Goal: Task Accomplishment & Management: Complete application form

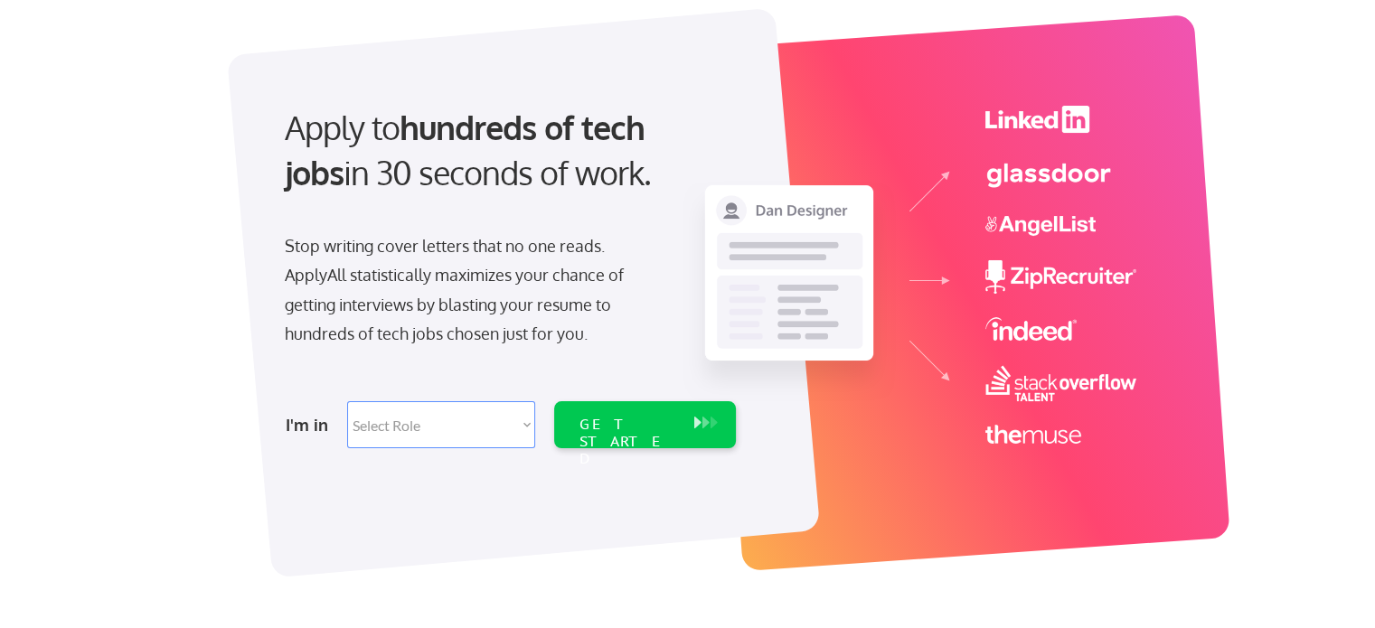
scroll to position [181, 0]
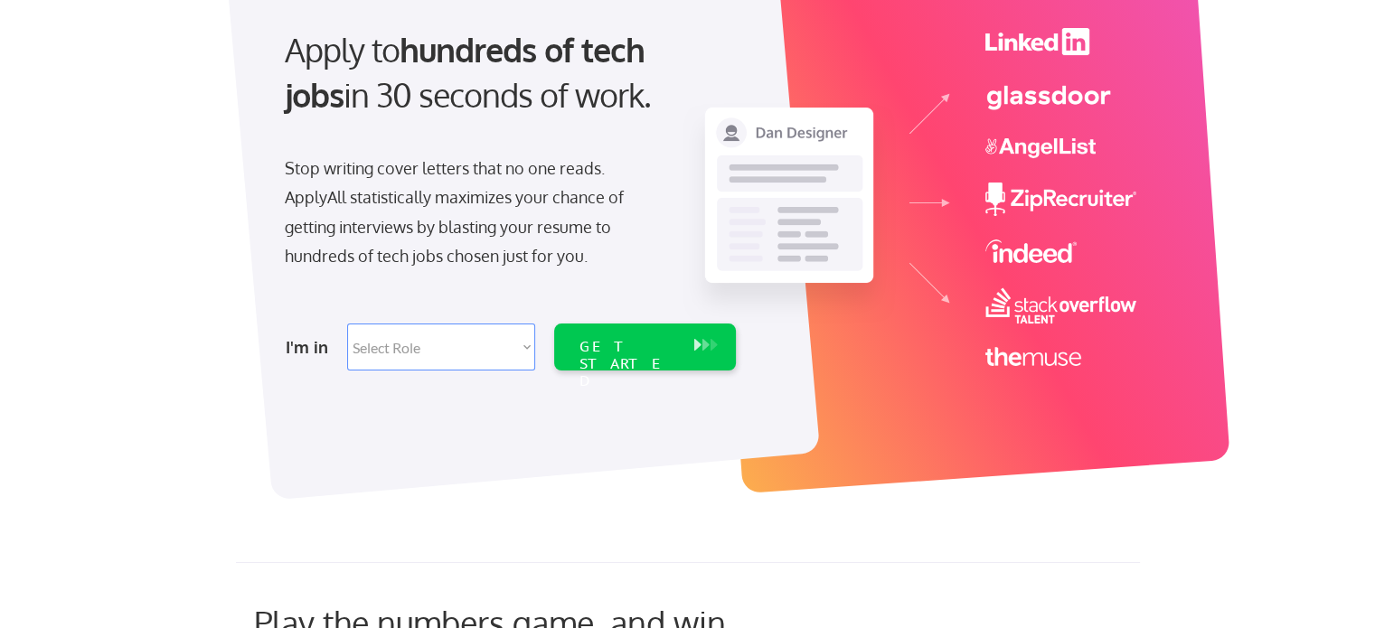
click at [471, 350] on select "Select Role Software Engineering Product Management Customer Success Sales UI/U…" at bounding box center [441, 347] width 188 height 47
select select ""it_security""
click at [347, 324] on select "Select Role Software Engineering Product Management Customer Success Sales UI/U…" at bounding box center [441, 347] width 188 height 47
select select ""it_security""
click at [604, 332] on div "GET STARTED" at bounding box center [627, 347] width 115 height 47
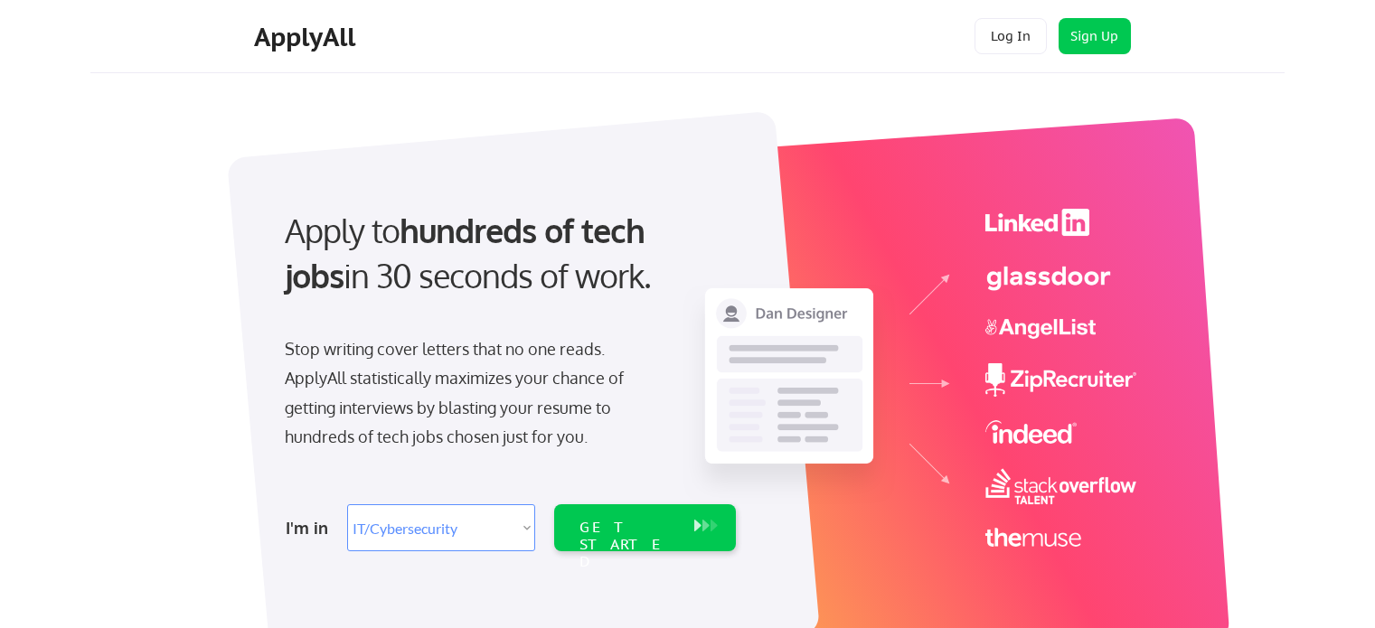
select select ""it_security""
